Goal: Information Seeking & Learning: Find specific fact

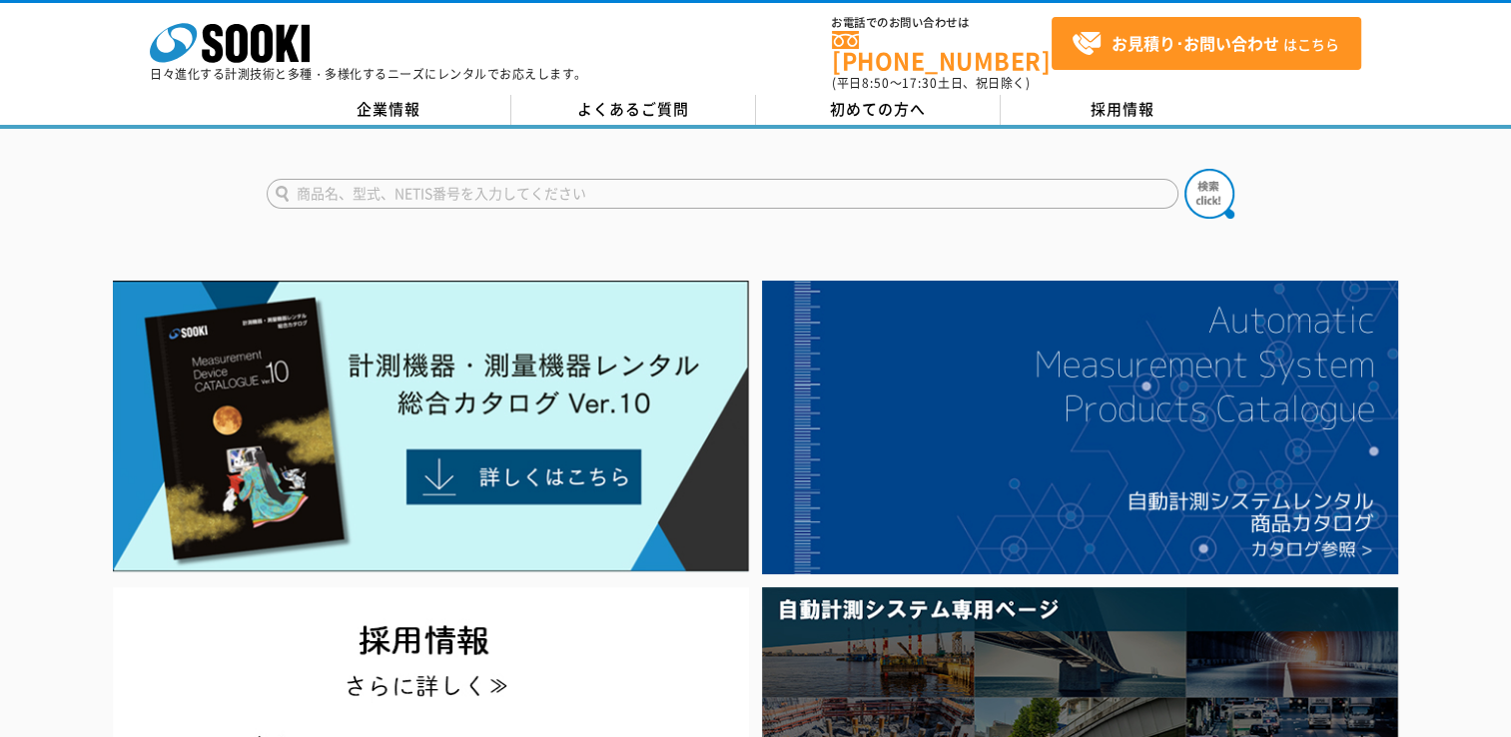
drag, startPoint x: 0, startPoint y: 0, endPoint x: 425, endPoint y: 186, distance: 464.1
click at [421, 187] on input "text" at bounding box center [723, 194] width 912 height 30
type input "水素濃度計"
click at [1184, 169] on button at bounding box center [1209, 194] width 50 height 50
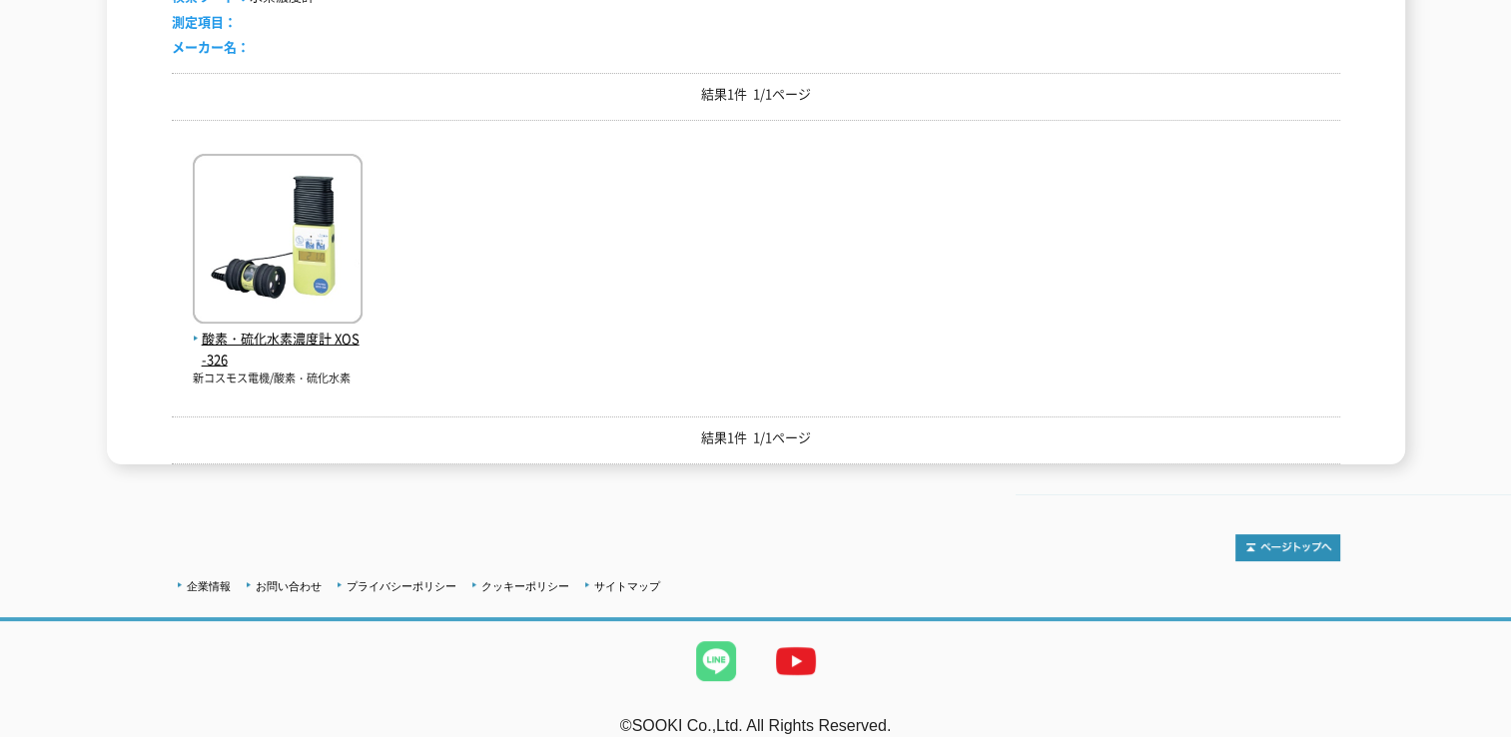
scroll to position [399, 0]
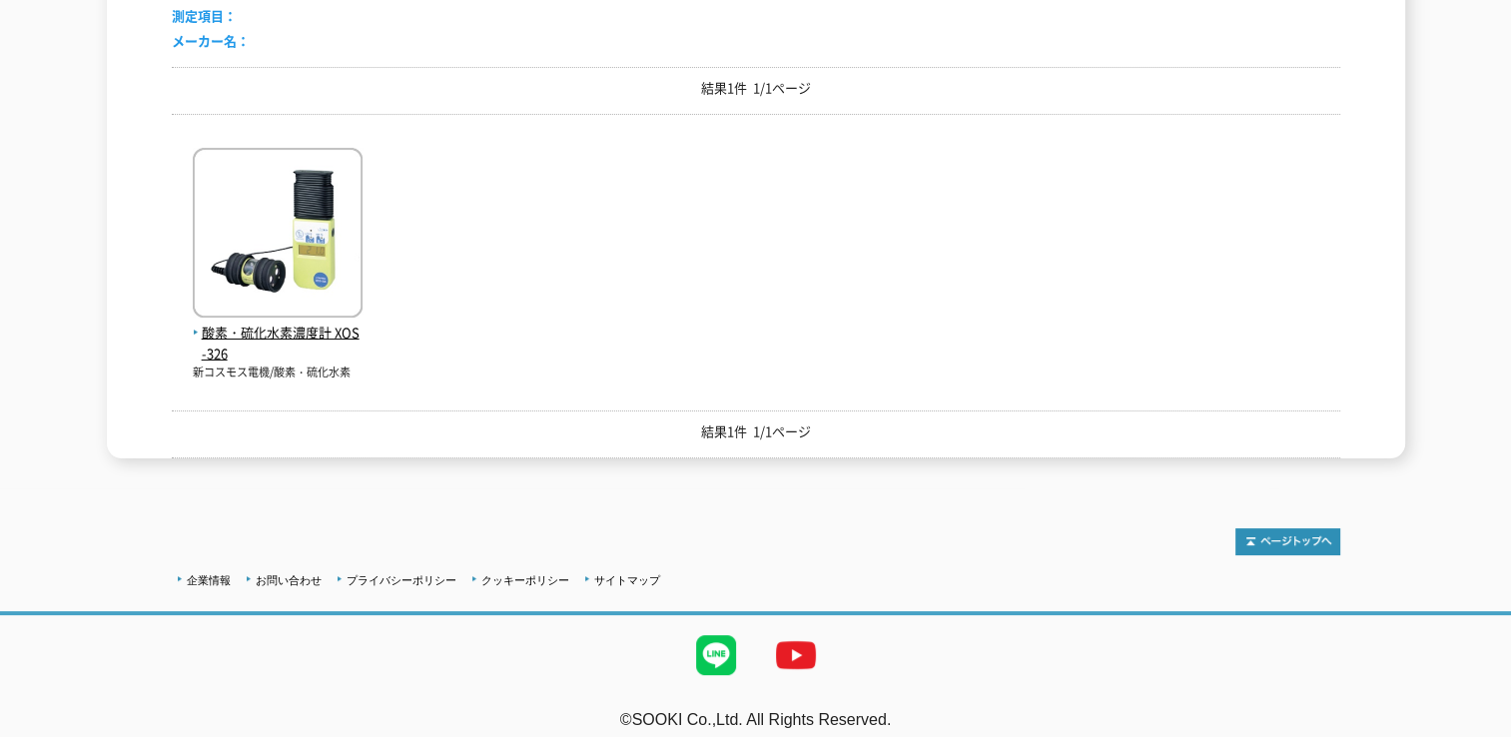
click at [17, 413] on div "検索結果 検索ワード： 水素濃度計 測定項目： メーカー名： 結果1件 1/1ページ 酸素・硫化水素濃度計 XOS-326 新コスモス電機/酸素・硫化水素 結…" at bounding box center [755, 186] width 1511 height 543
